Goal: Check status: Check status

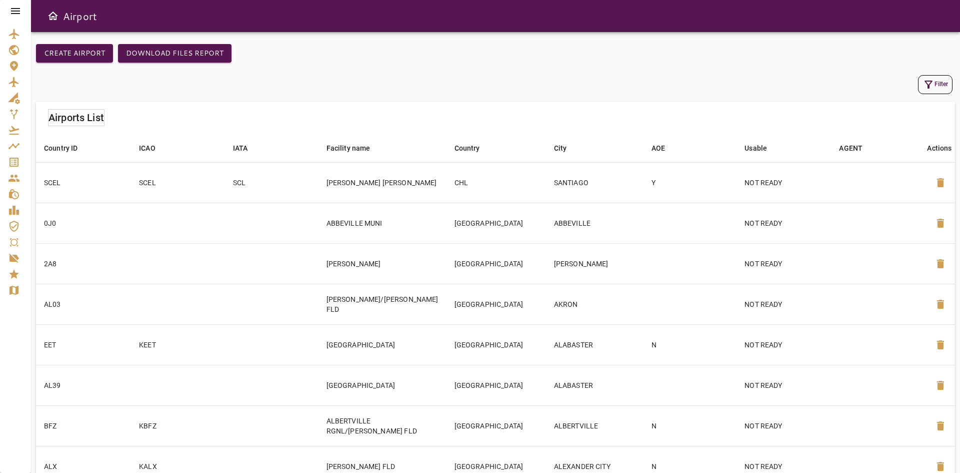
click at [18, 167] on icon "Service Orders" at bounding box center [14, 162] width 9 height 9
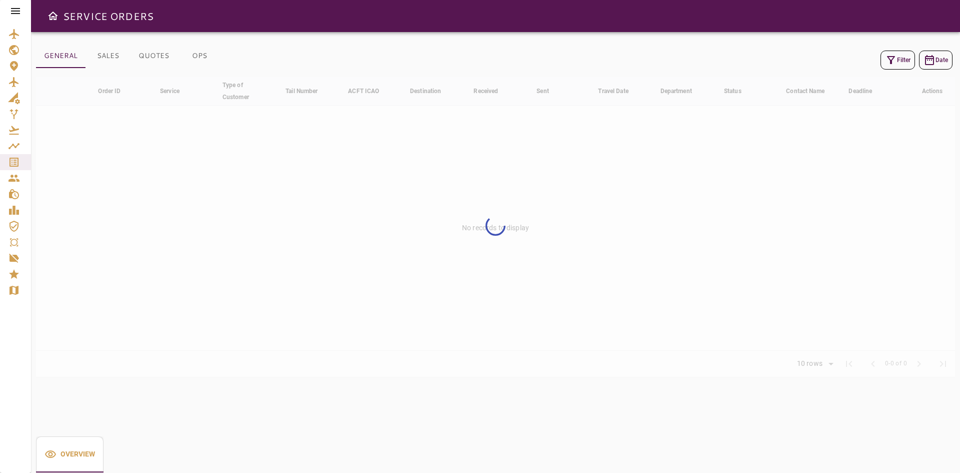
click at [688, 58] on div "Filter Date" at bounding box center [495, 60] width 919 height 24
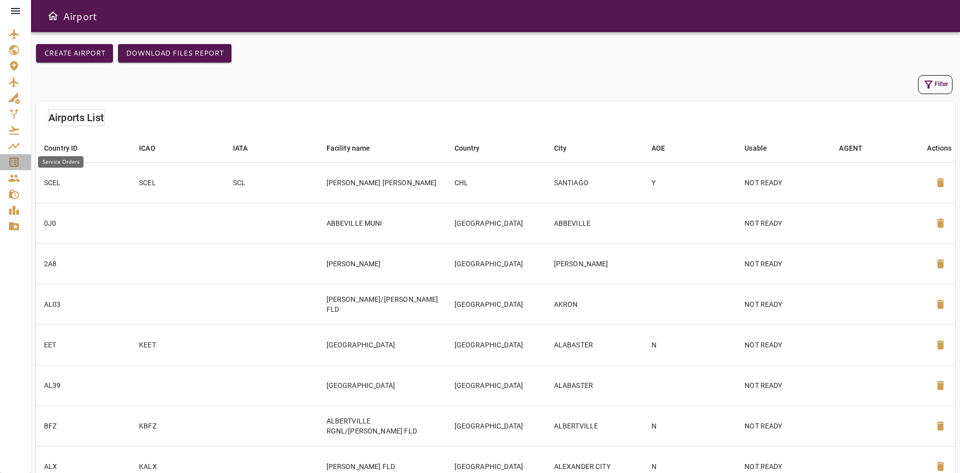
click at [20, 162] on icon "Service Orders" at bounding box center [14, 162] width 12 height 12
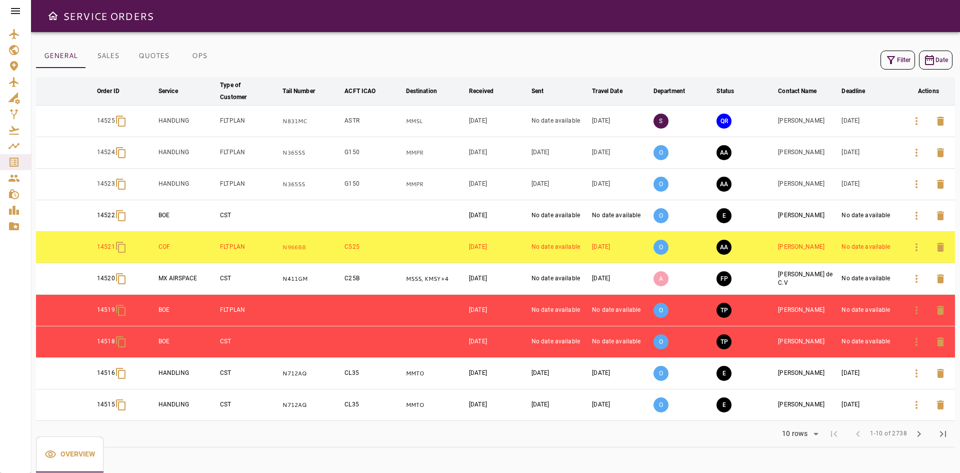
click at [927, 434] on button "chevron_right" at bounding box center [919, 434] width 24 height 24
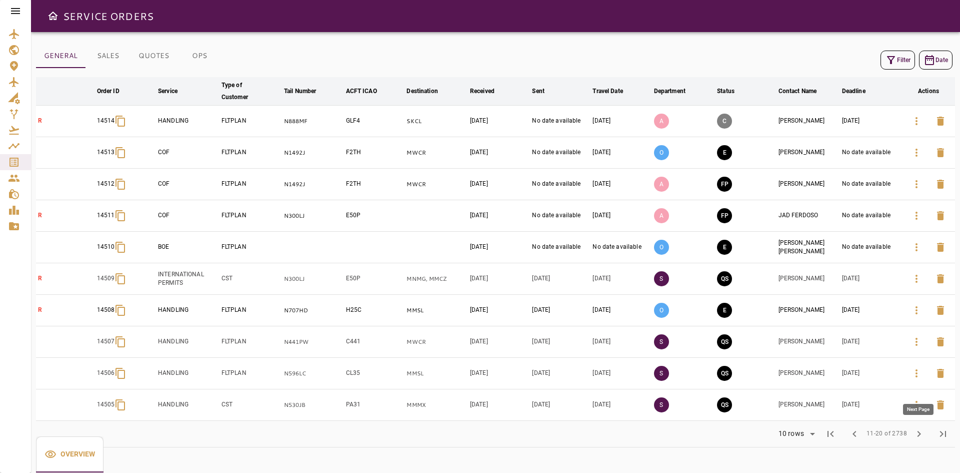
click at [927, 434] on button "chevron_right" at bounding box center [919, 434] width 24 height 24
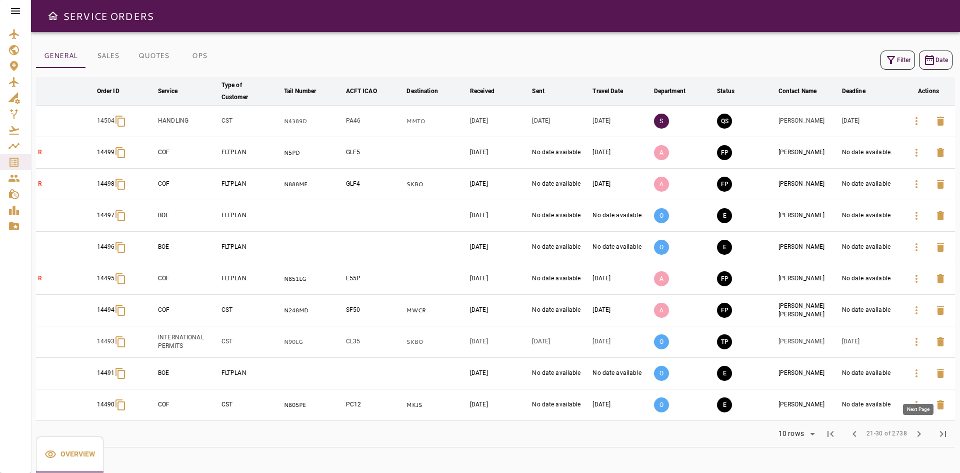
click at [927, 434] on button "chevron_right" at bounding box center [919, 434] width 24 height 24
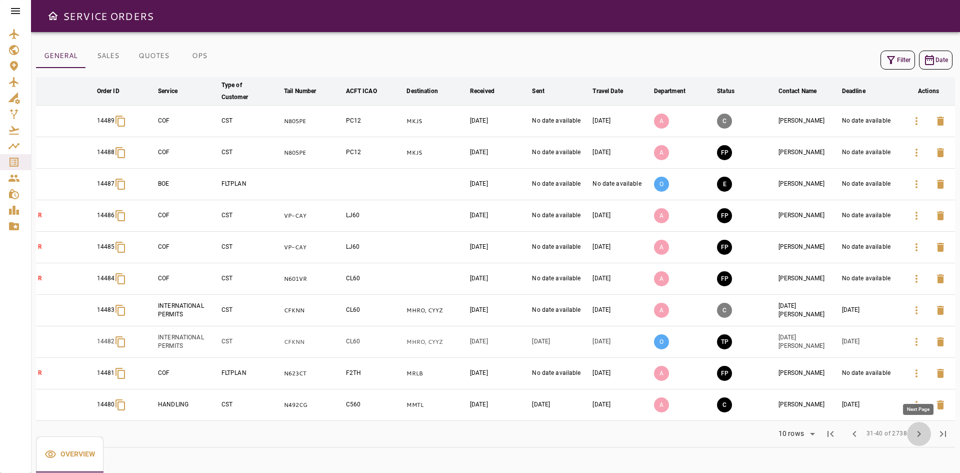
click at [927, 434] on button "chevron_right" at bounding box center [919, 434] width 24 height 24
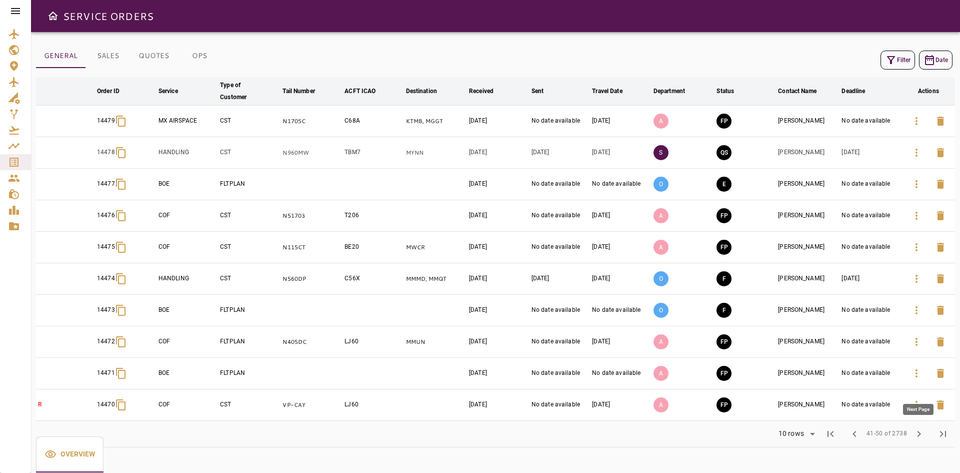
click at [927, 435] on button "chevron_right" at bounding box center [919, 434] width 24 height 24
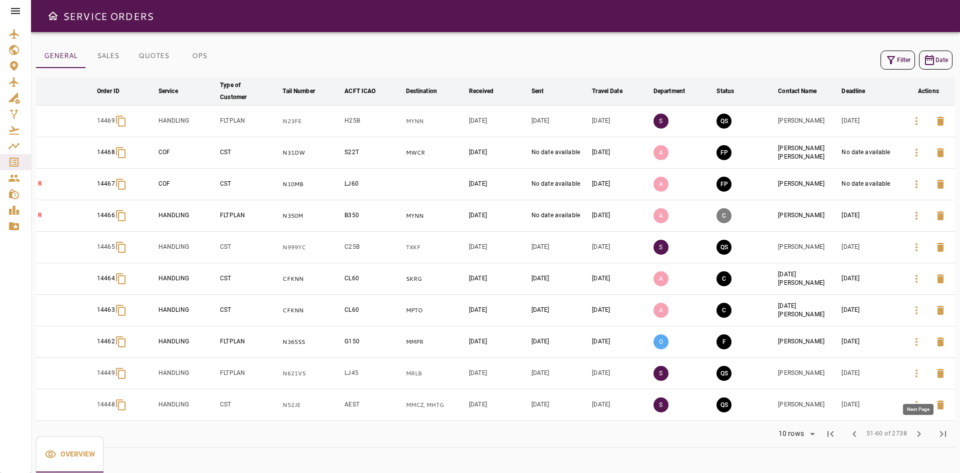
click at [927, 435] on button "chevron_right" at bounding box center [919, 434] width 24 height 24
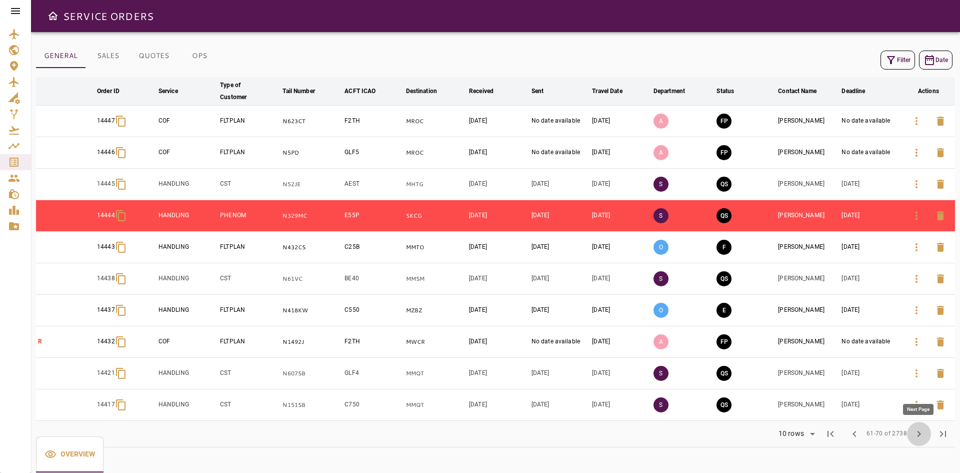
click at [927, 435] on button "chevron_right" at bounding box center [919, 434] width 24 height 24
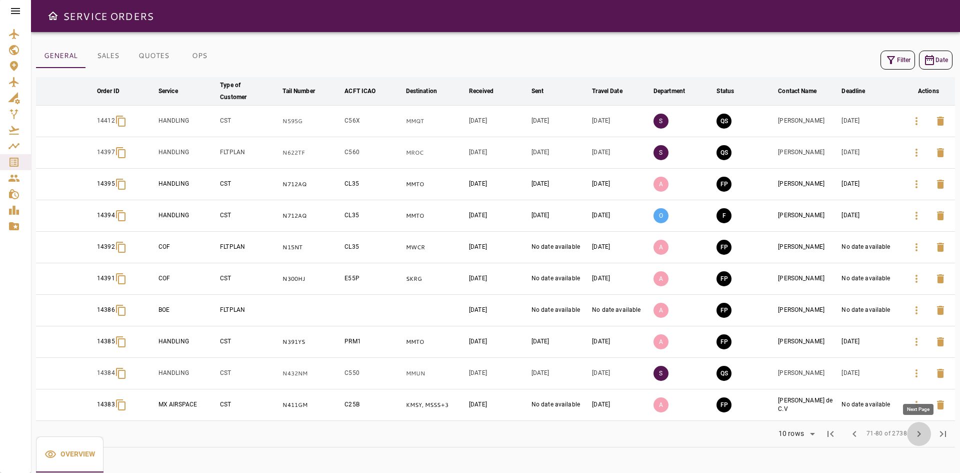
click at [927, 435] on button "chevron_right" at bounding box center [919, 434] width 24 height 24
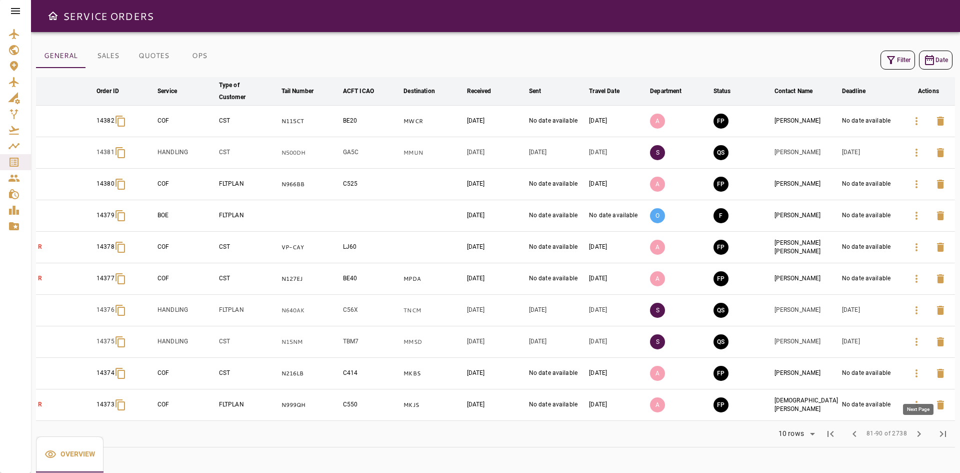
click at [928, 435] on button "chevron_right" at bounding box center [919, 434] width 24 height 24
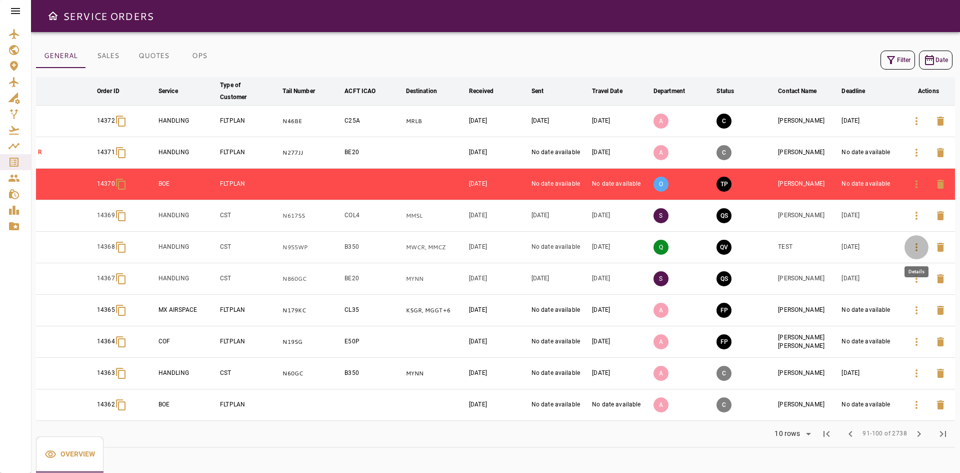
click at [915, 248] on icon "button" at bounding box center [917, 247] width 12 height 12
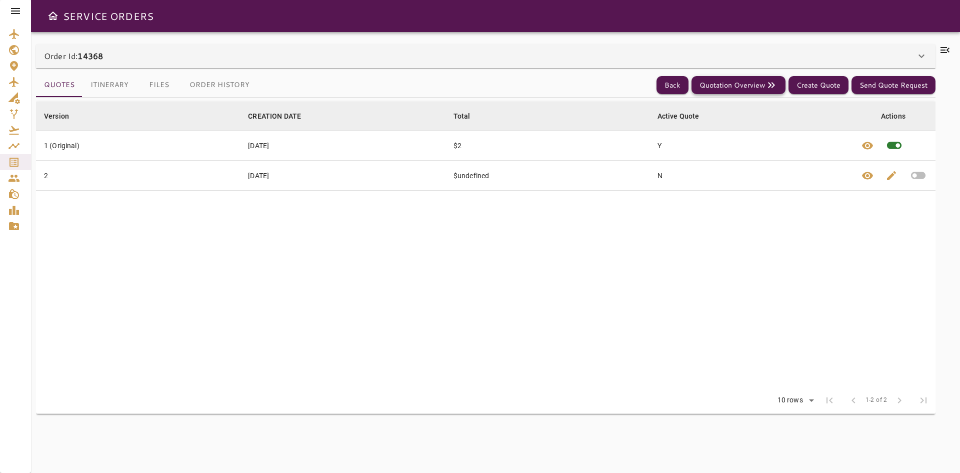
click at [738, 91] on button "Quotation Overview" at bounding box center [739, 85] width 94 height 19
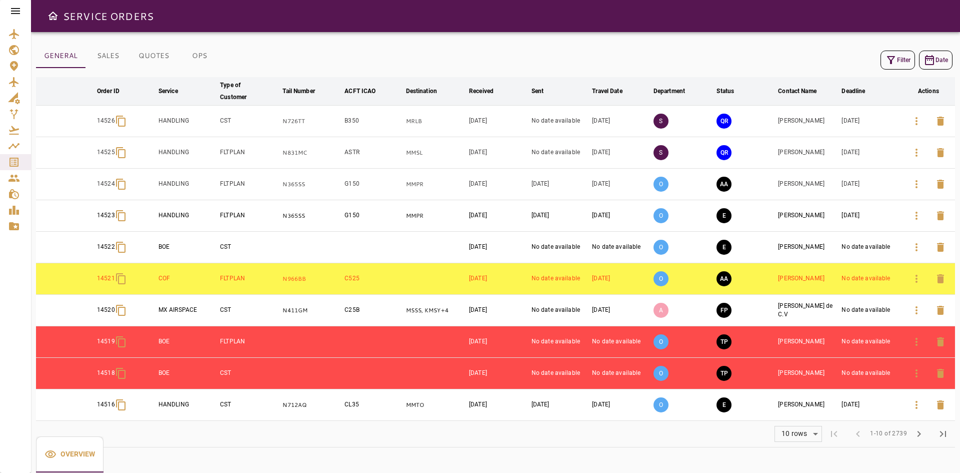
click at [901, 59] on button "Filter" at bounding box center [898, 60] width 35 height 19
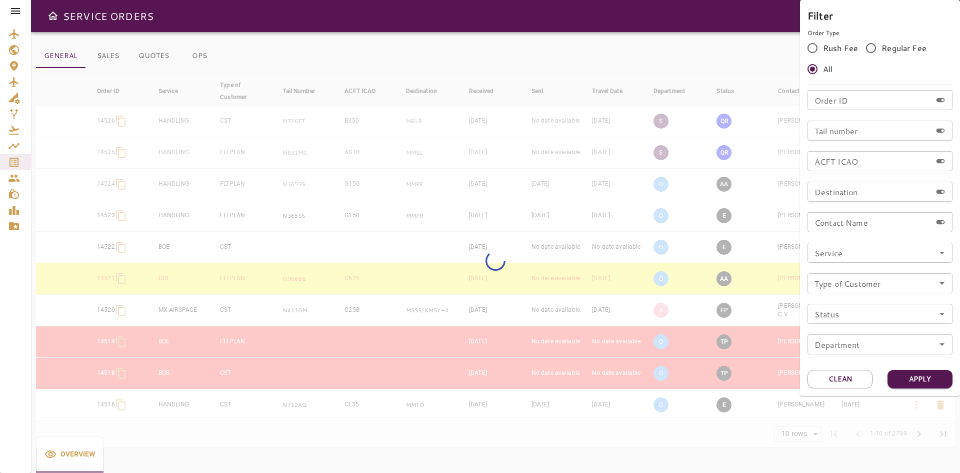
click at [843, 105] on input "Order ID" at bounding box center [870, 100] width 124 height 20
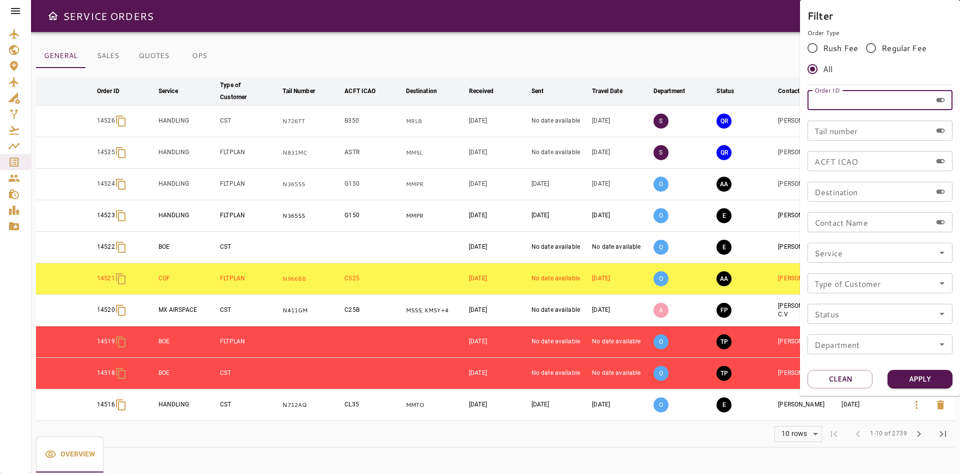
type input "*"
type input "*****"
click at [916, 376] on button "Apply" at bounding box center [920, 379] width 65 height 19
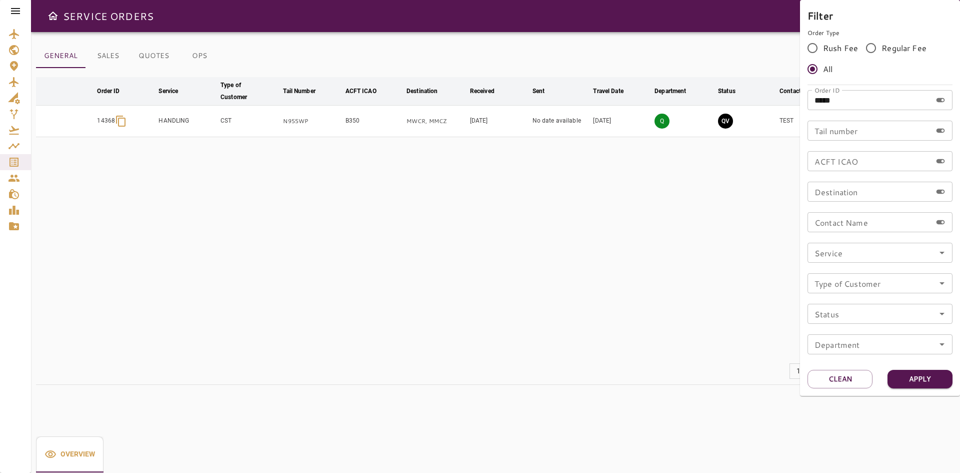
click at [501, 185] on div at bounding box center [480, 236] width 960 height 473
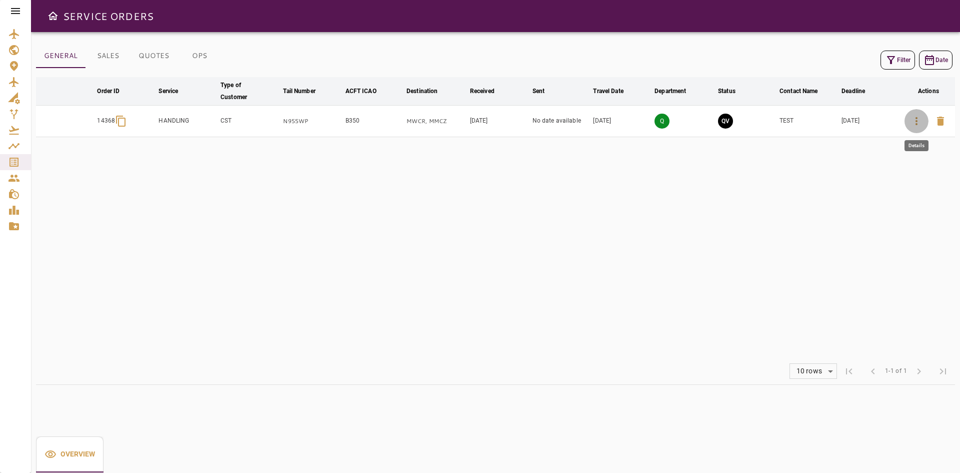
click at [917, 122] on icon "button" at bounding box center [917, 121] width 2 height 8
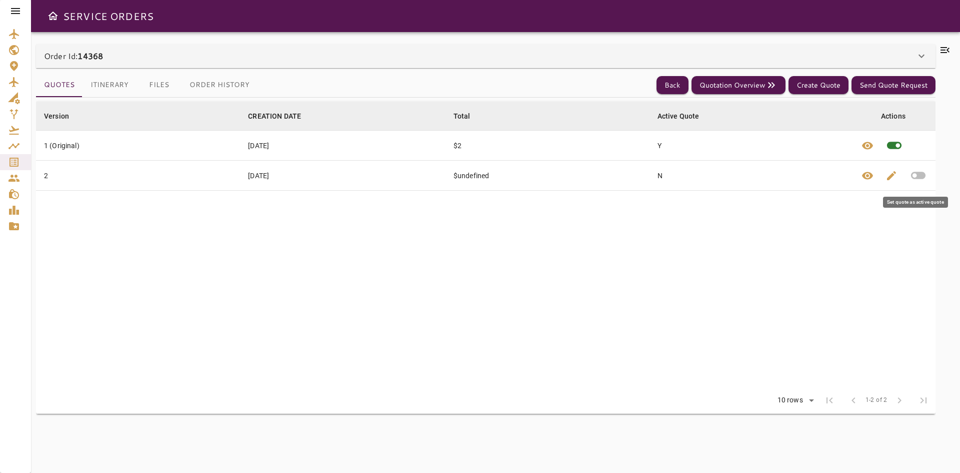
click at [916, 173] on icon "button" at bounding box center [918, 176] width 15 height 8
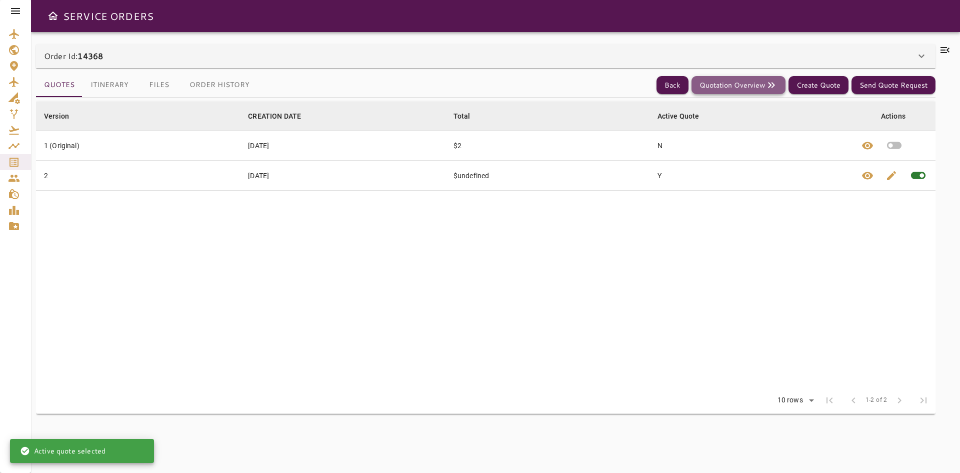
click at [749, 87] on button "Quotation Overview" at bounding box center [739, 85] width 94 height 19
